Goal: Information Seeking & Learning: Find specific fact

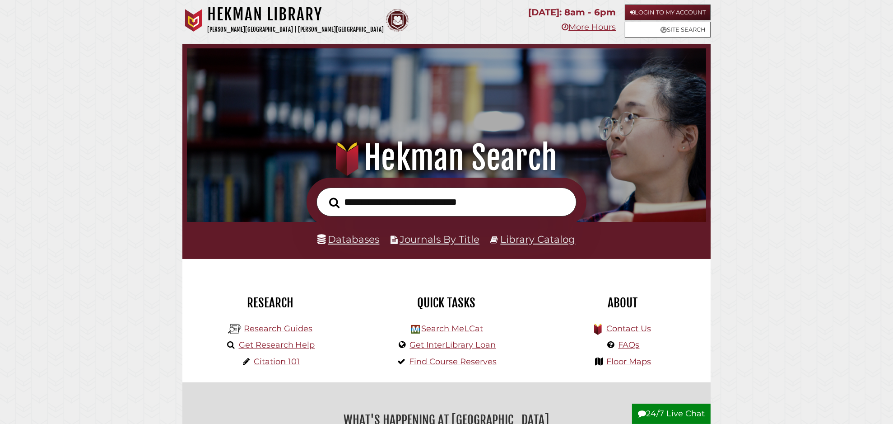
scroll to position [172, 515]
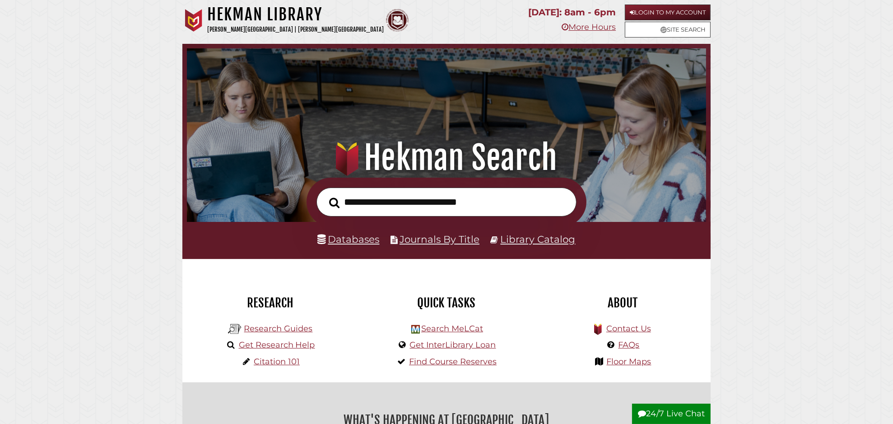
scroll to position [172, 515]
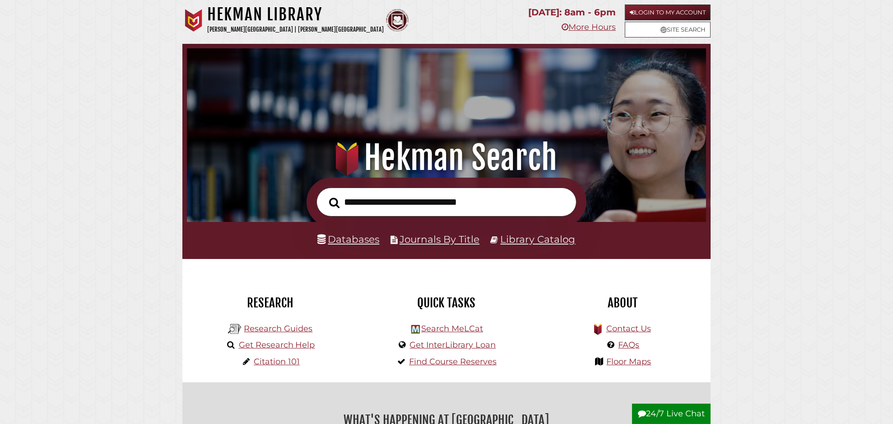
scroll to position [172, 515]
type input "**********"
click at [325, 195] on button "Search" at bounding box center [334, 203] width 19 height 16
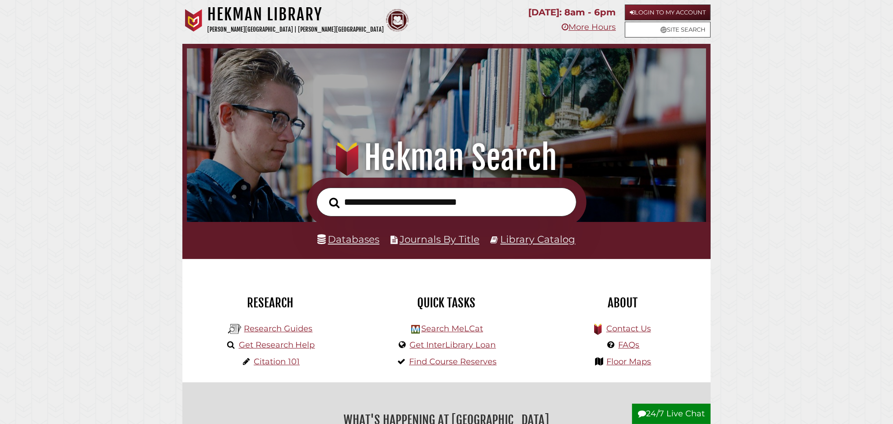
scroll to position [172, 515]
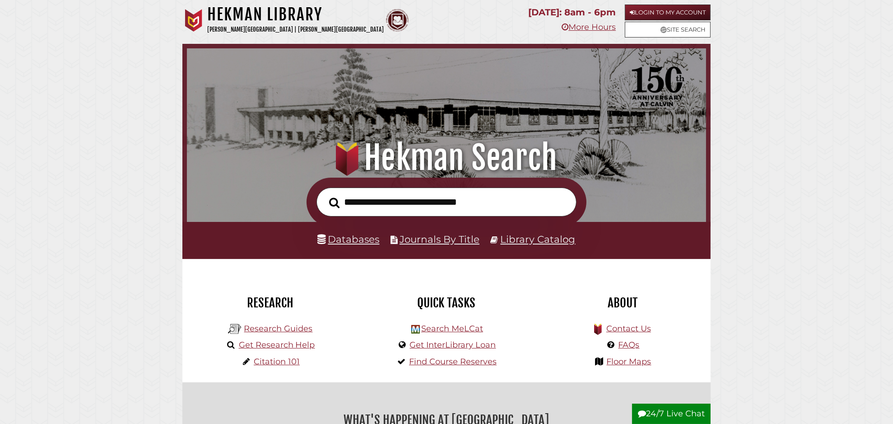
scroll to position [172, 515]
click at [337, 241] on link "Databases" at bounding box center [349, 239] width 62 height 12
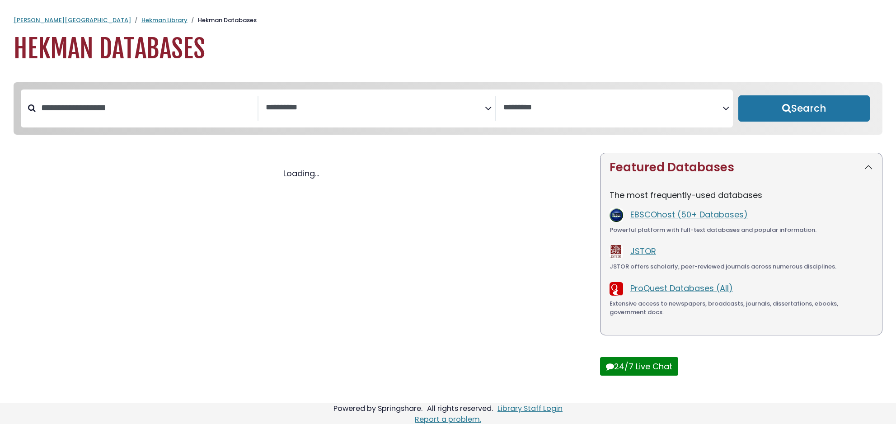
select select "Database Subject Filter"
select select "Database Vendors Filter"
select select "Database Subject Filter"
select select "Database Vendors Filter"
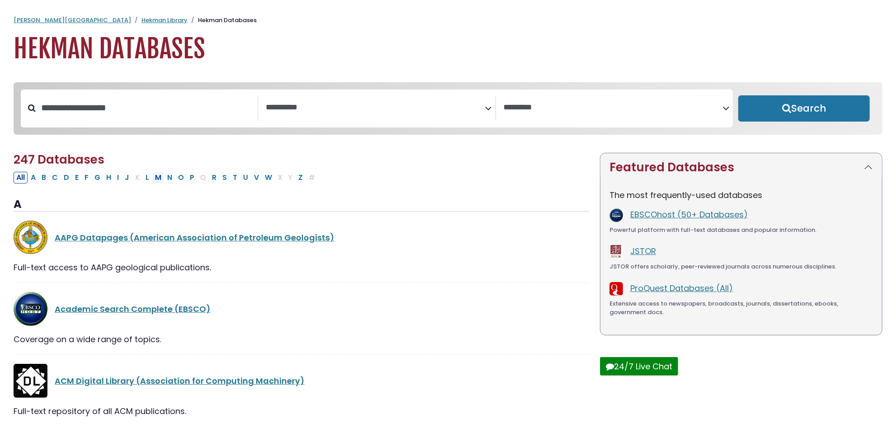
click at [156, 176] on button "M" at bounding box center [158, 178] width 12 height 12
select select "Database Subject Filter"
select select "Database Vendors Filter"
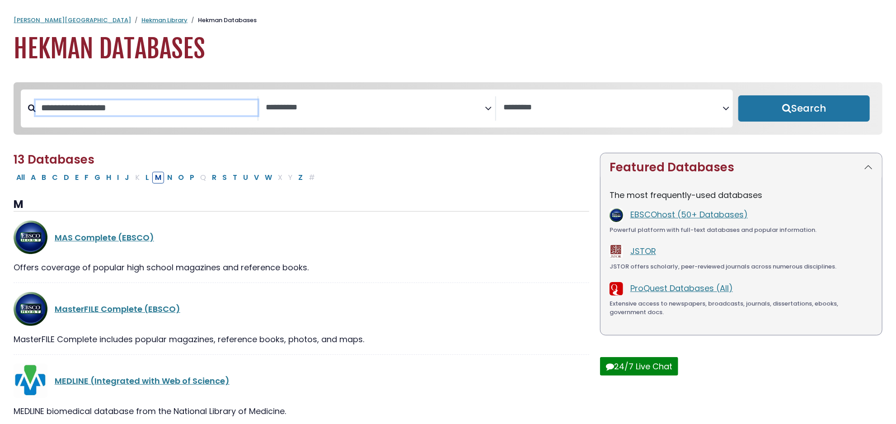
click at [79, 104] on input "Search database by title or keyword" at bounding box center [147, 107] width 222 height 15
type input "***"
click at [738, 95] on button "Search" at bounding box center [803, 108] width 131 height 26
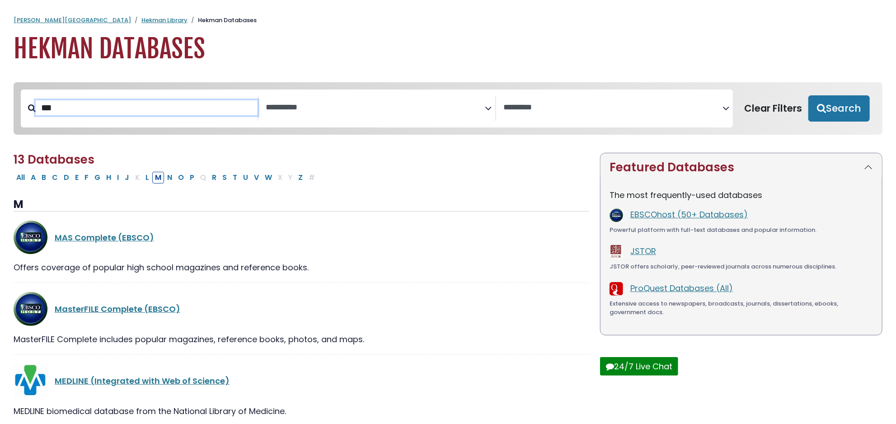
select select "Database Subject Filter"
select select "Database Vendors Filter"
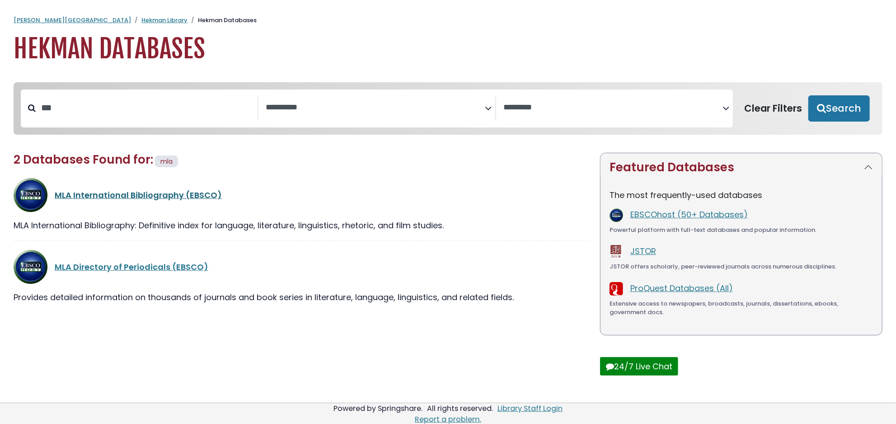
click at [135, 199] on link "MLA International Bibliography (EBSCO)" at bounding box center [138, 194] width 167 height 11
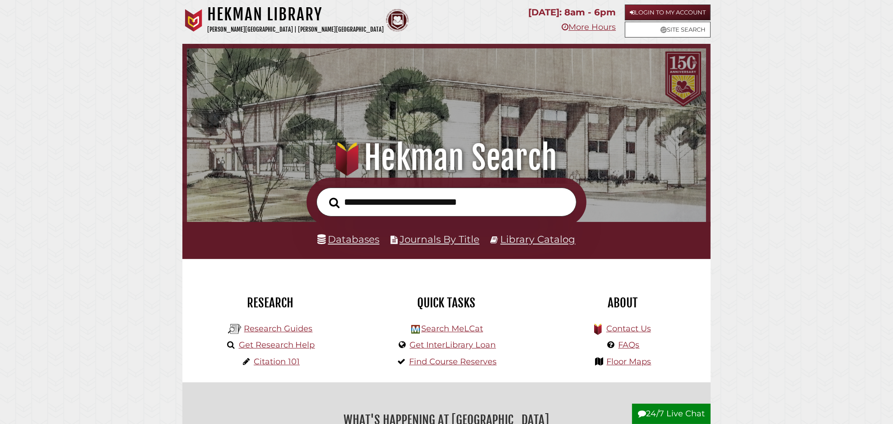
scroll to position [172, 515]
paste input "**********"
type input "**********"
click at [325, 194] on button "Search" at bounding box center [334, 202] width 19 height 16
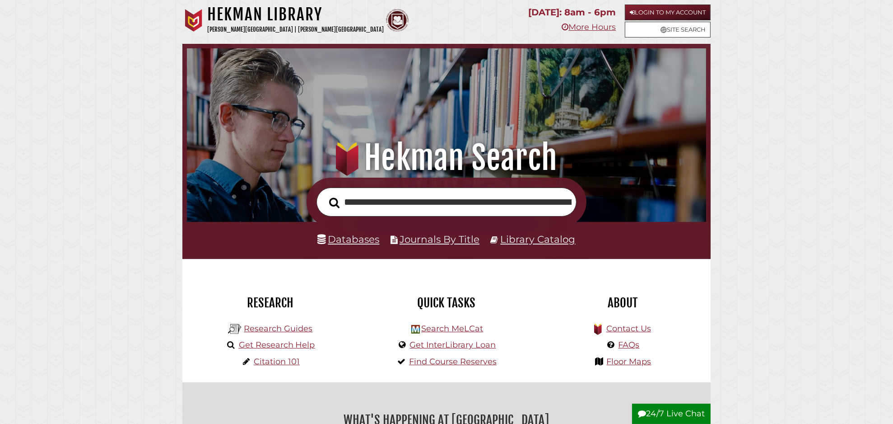
scroll to position [0, 245]
type input "**********"
click at [325, 194] on button "Search" at bounding box center [334, 202] width 19 height 16
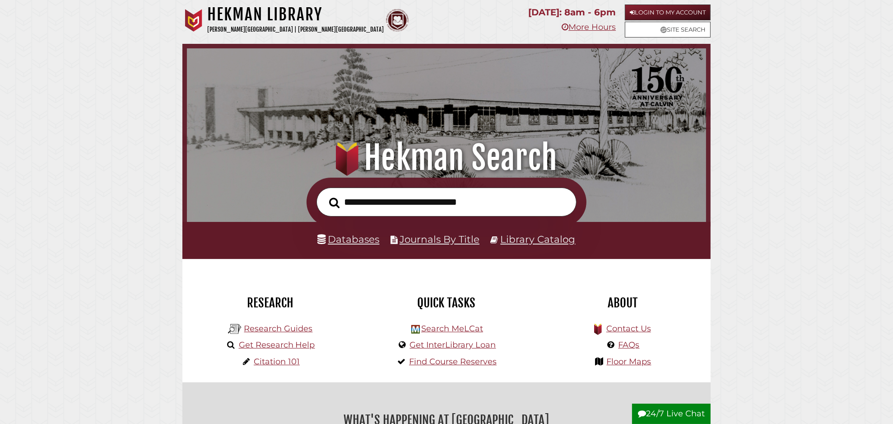
scroll to position [172, 515]
type input "**********"
click at [325, 195] on button "Search" at bounding box center [334, 203] width 19 height 16
